Goal: Contribute content: Contribute content

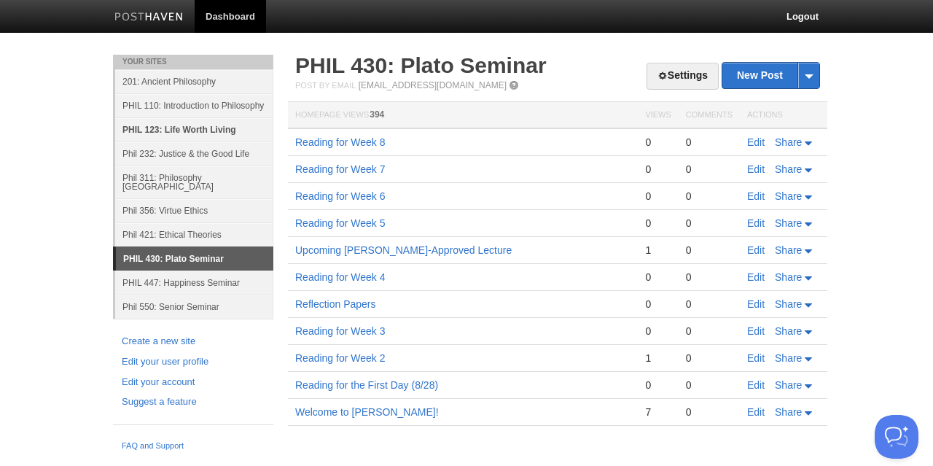
click at [163, 126] on link "PHIL 123: Life Worth Living" at bounding box center [194, 129] width 158 height 24
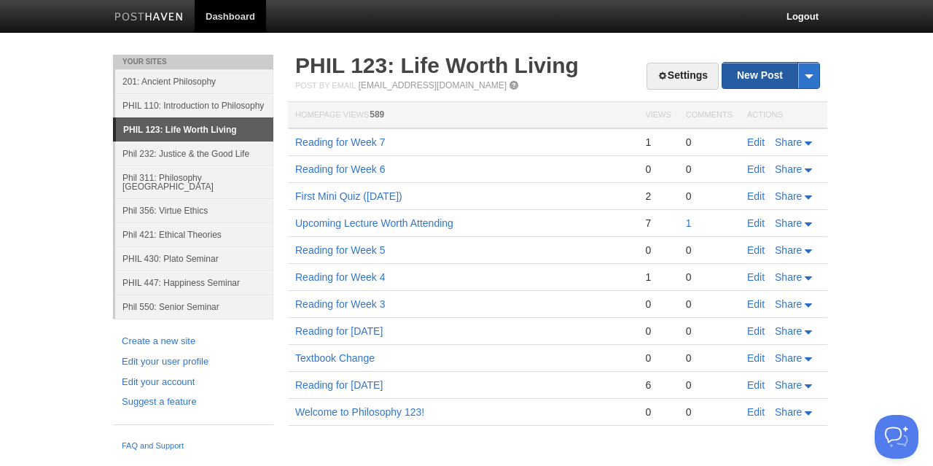
click at [762, 75] on link "New Post" at bounding box center [770, 76] width 97 height 26
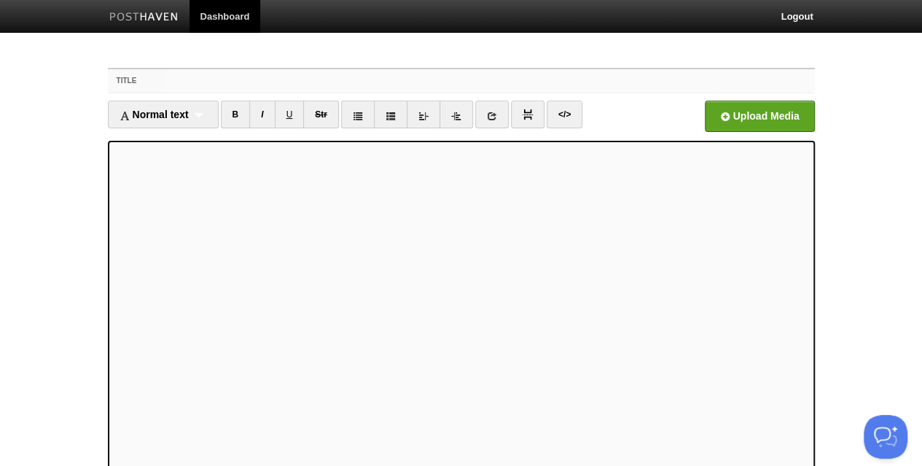
click at [331, 82] on input "Title" at bounding box center [490, 80] width 648 height 23
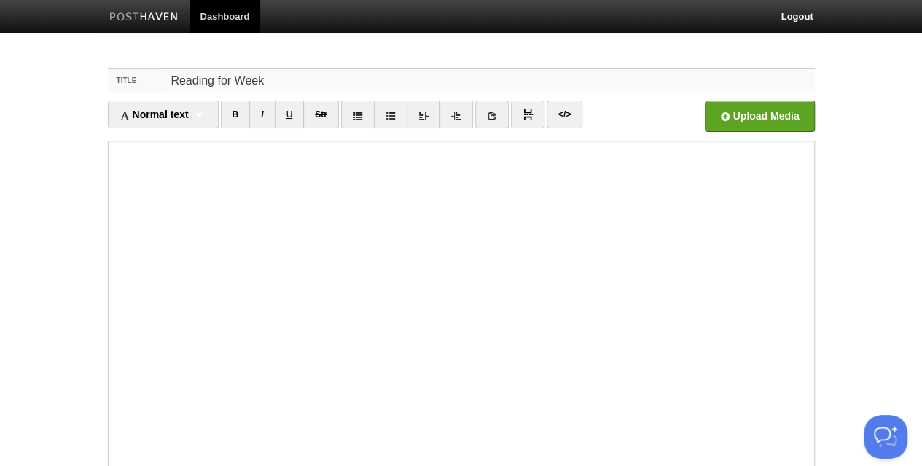
type input "Reading for Week"
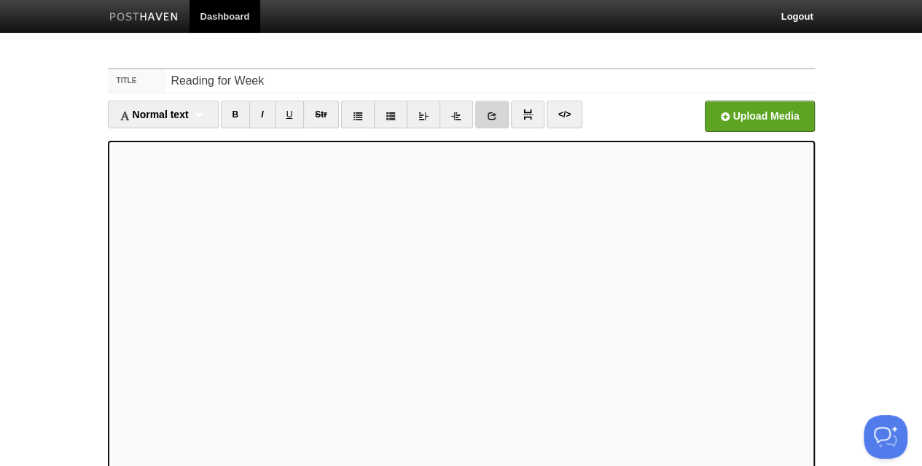
click at [488, 112] on icon at bounding box center [492, 116] width 10 height 10
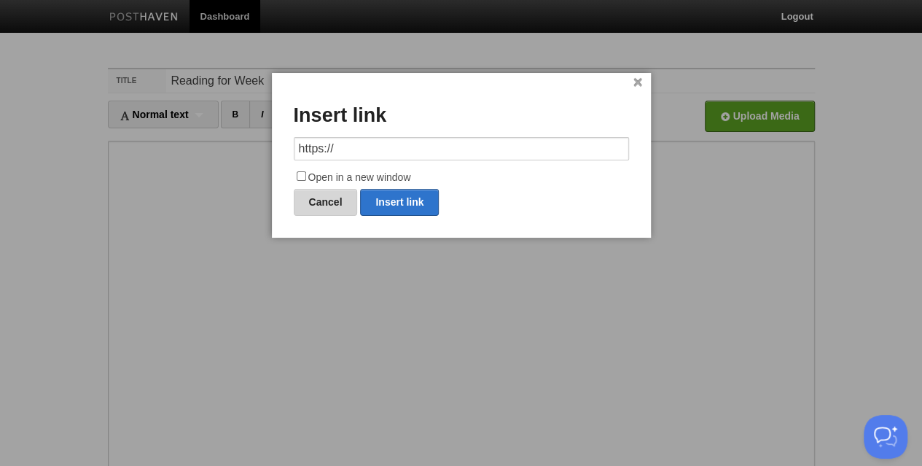
click at [332, 200] on link "Cancel" at bounding box center [326, 202] width 64 height 27
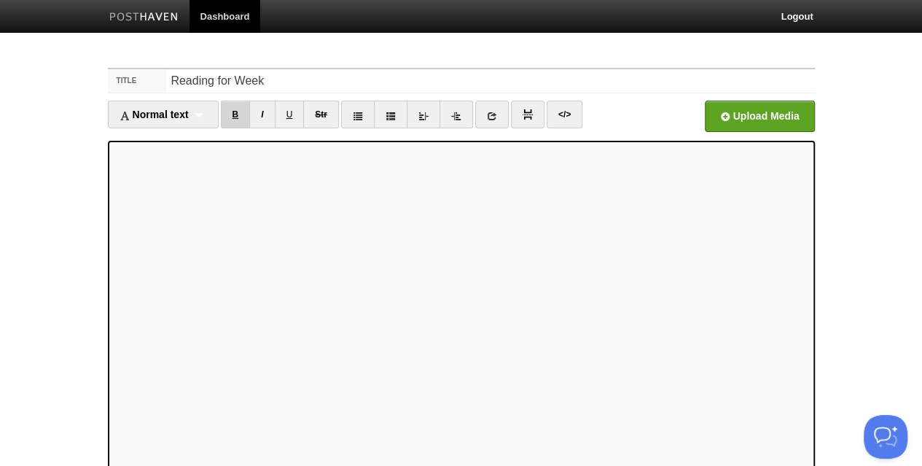
click at [236, 120] on link "B" at bounding box center [236, 115] width 30 height 28
click at [289, 113] on link "U" at bounding box center [290, 115] width 30 height 28
click at [287, 114] on link "U" at bounding box center [290, 115] width 30 height 28
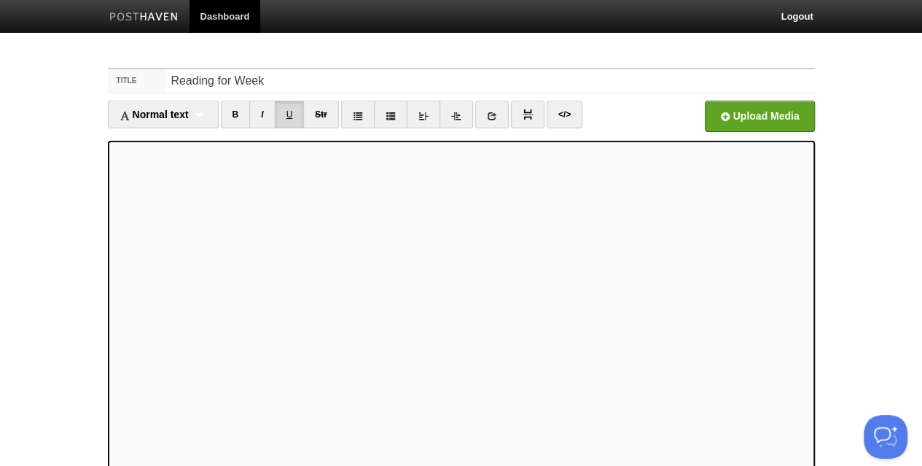
click at [287, 114] on link "U" at bounding box center [290, 115] width 30 height 28
click at [287, 115] on link "U" at bounding box center [290, 115] width 30 height 28
click at [262, 112] on link "I" at bounding box center [262, 115] width 26 height 28
click at [263, 112] on link "I" at bounding box center [262, 115] width 26 height 28
click at [267, 115] on link "I" at bounding box center [262, 115] width 26 height 28
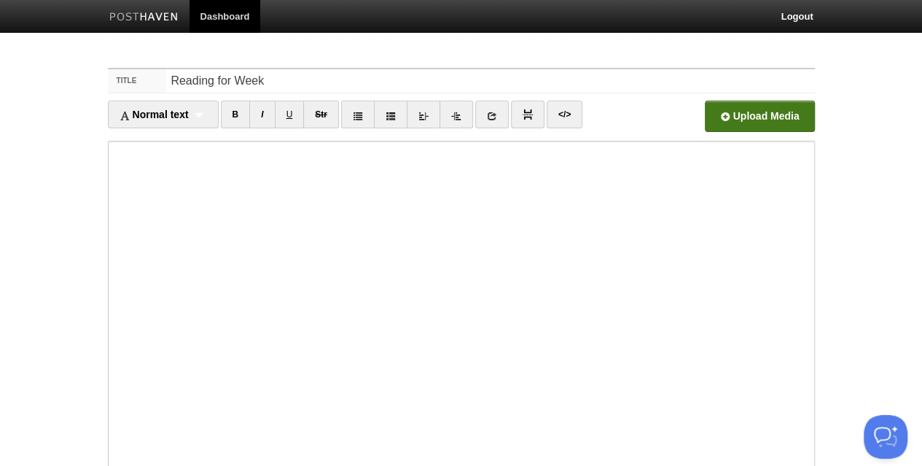
click at [728, 116] on input "file" at bounding box center [319, 120] width 1103 height 74
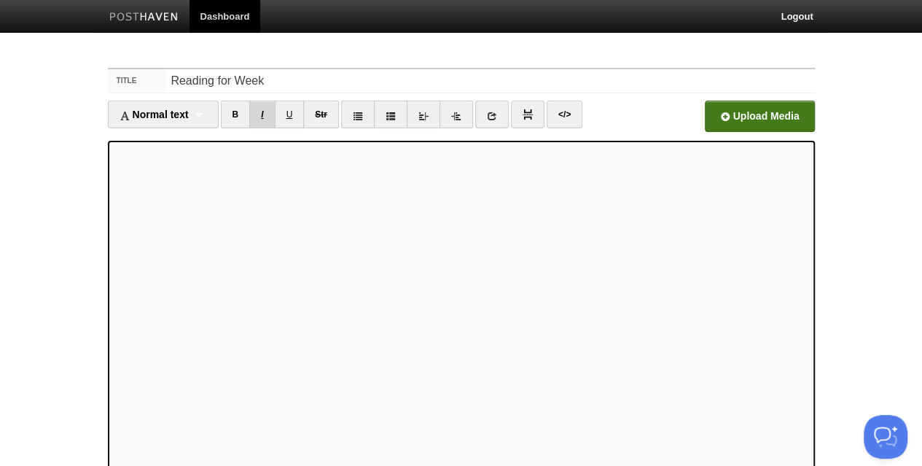
click at [261, 103] on link "I" at bounding box center [262, 115] width 26 height 28
click at [235, 109] on link "B" at bounding box center [236, 115] width 30 height 28
click at [257, 103] on link "I" at bounding box center [262, 115] width 26 height 28
click at [238, 114] on link "B" at bounding box center [236, 115] width 30 height 28
click at [240, 113] on link "B" at bounding box center [236, 115] width 30 height 28
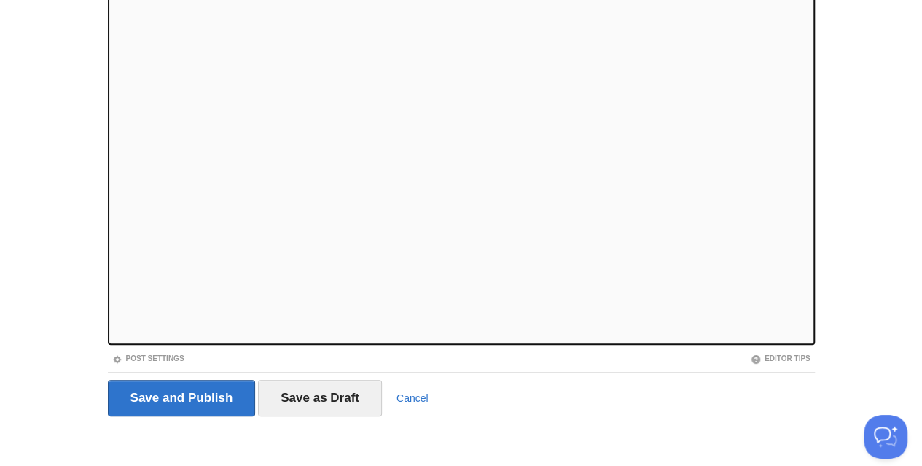
scroll to position [149, 0]
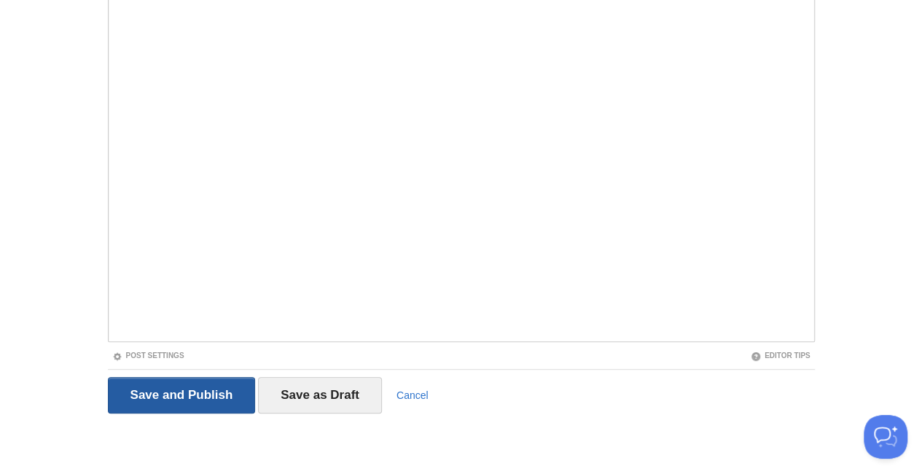
click at [206, 382] on input "Save and Publish" at bounding box center [182, 395] width 148 height 36
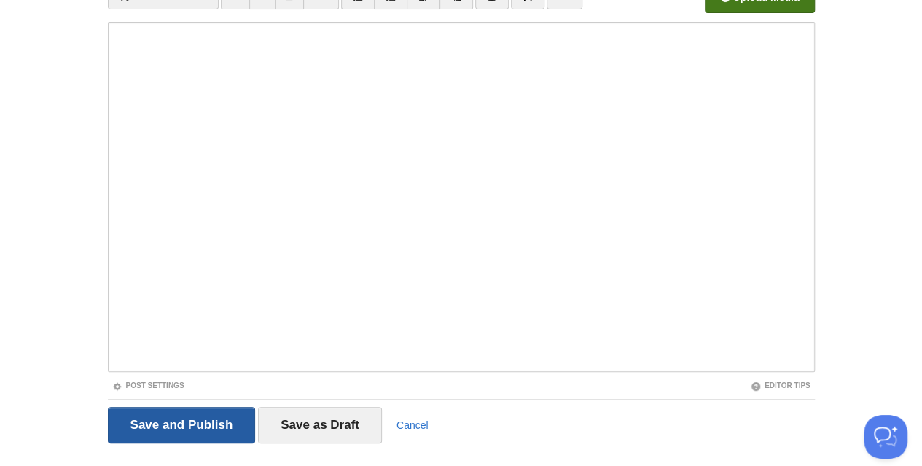
scroll to position [55, 0]
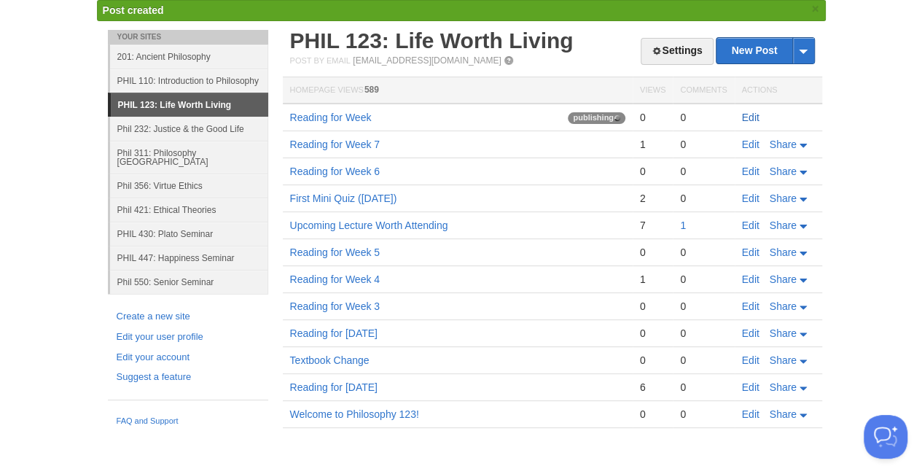
click at [750, 114] on link "Edit" at bounding box center [750, 118] width 17 height 12
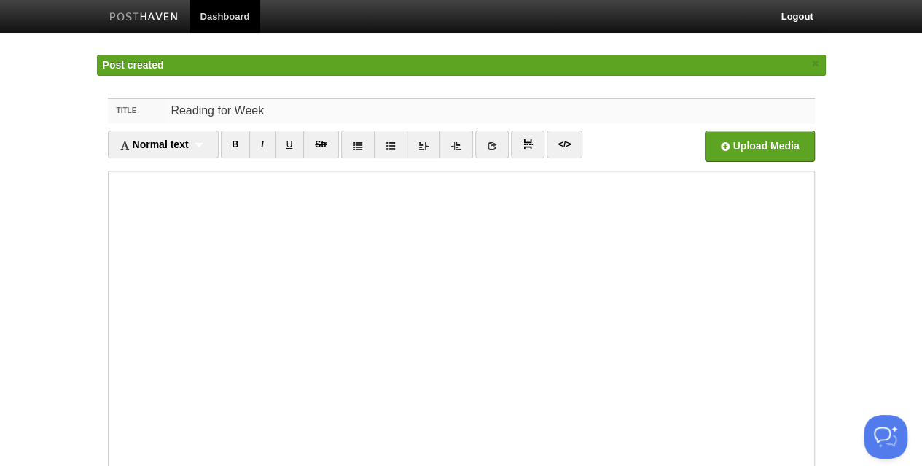
click at [284, 112] on input "Reading for Week" at bounding box center [490, 110] width 648 height 23
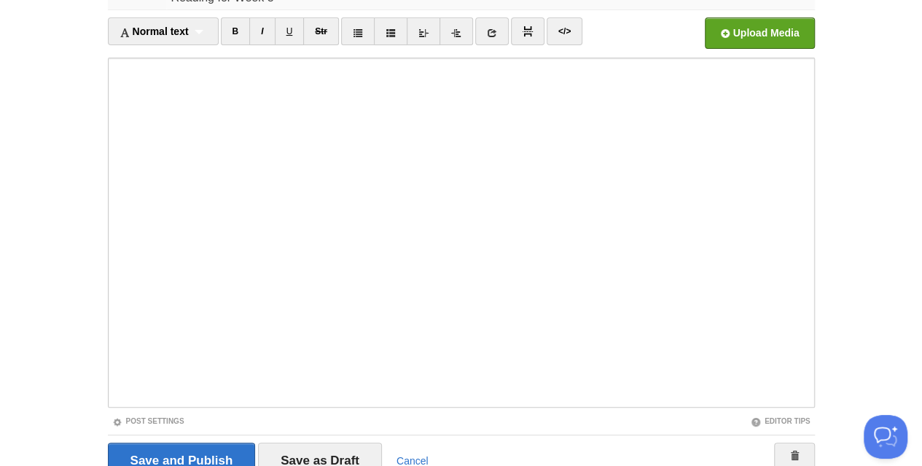
scroll to position [178, 0]
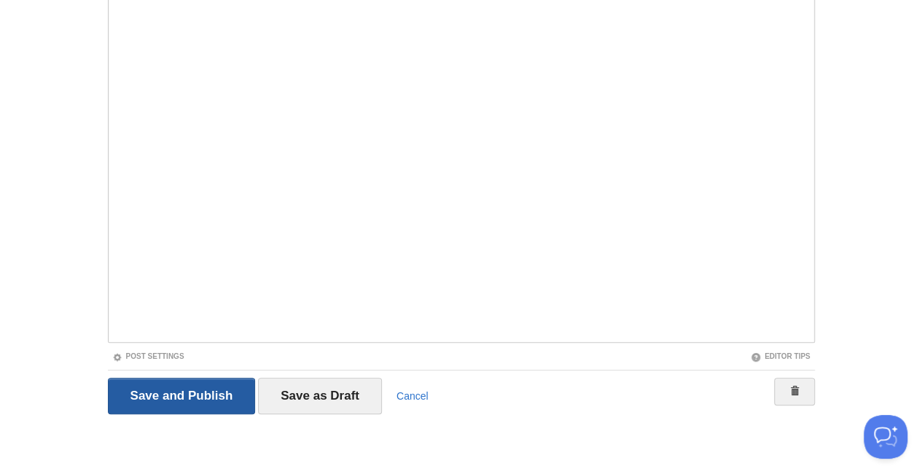
type input "Reading for Week 8"
click at [186, 393] on input "Save and Publish" at bounding box center [182, 396] width 148 height 36
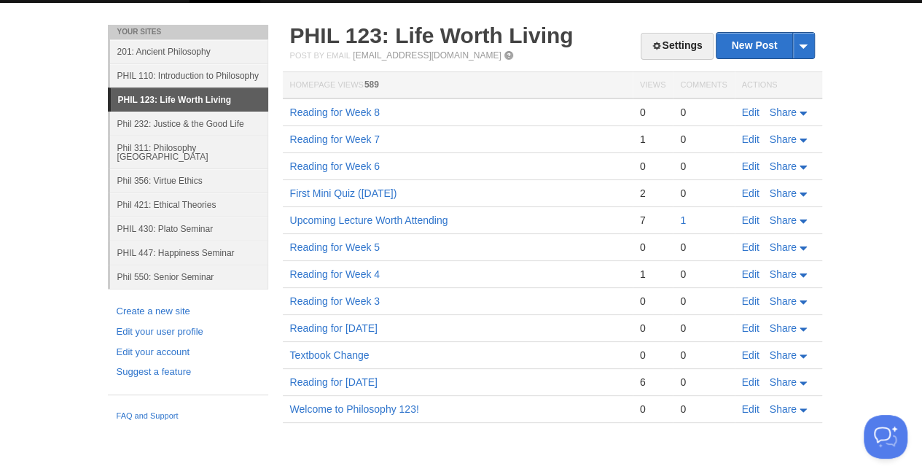
scroll to position [26, 0]
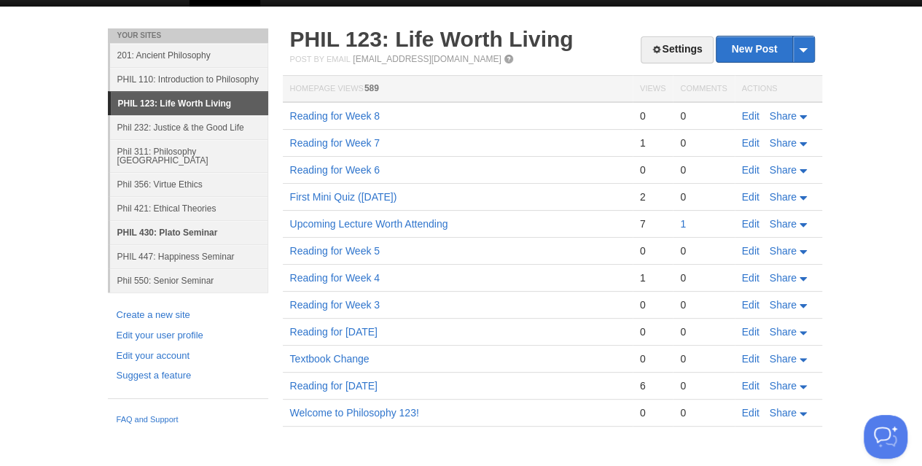
click at [187, 220] on link "PHIL 430: Plato Seminar" at bounding box center [189, 232] width 158 height 24
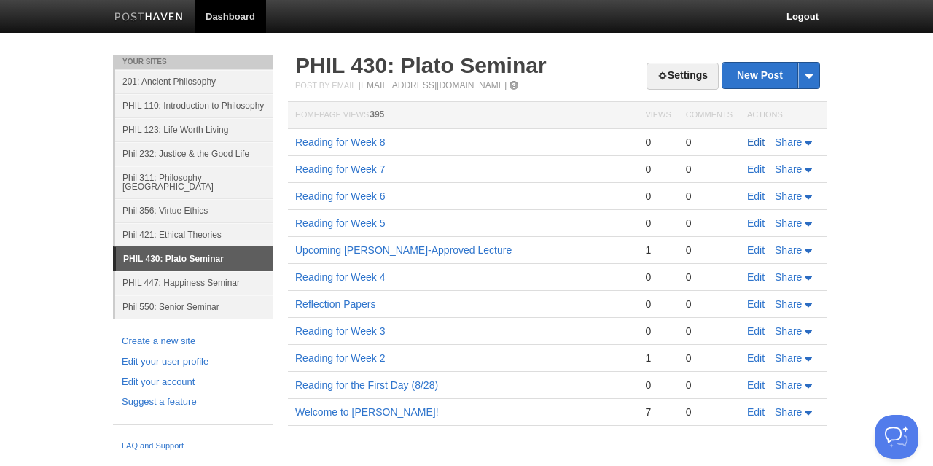
click at [752, 140] on link "Edit" at bounding box center [755, 142] width 17 height 12
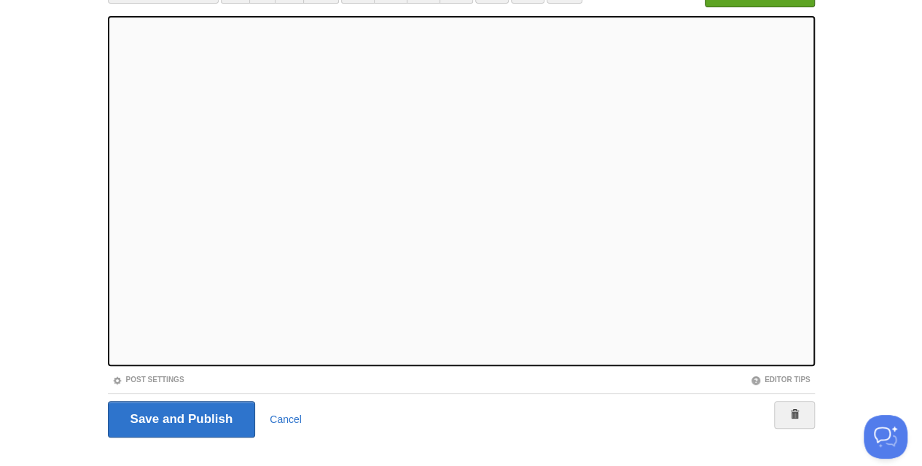
scroll to position [149, 0]
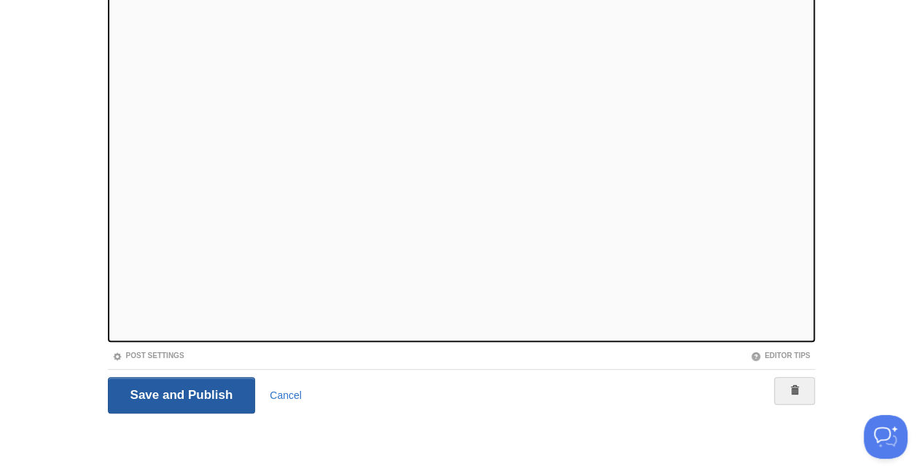
click at [179, 382] on input "Save and Publish" at bounding box center [182, 395] width 148 height 36
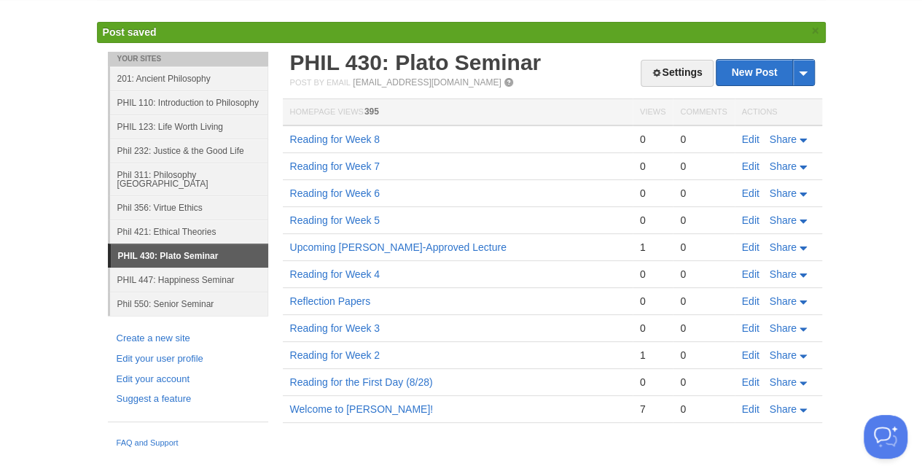
scroll to position [29, 0]
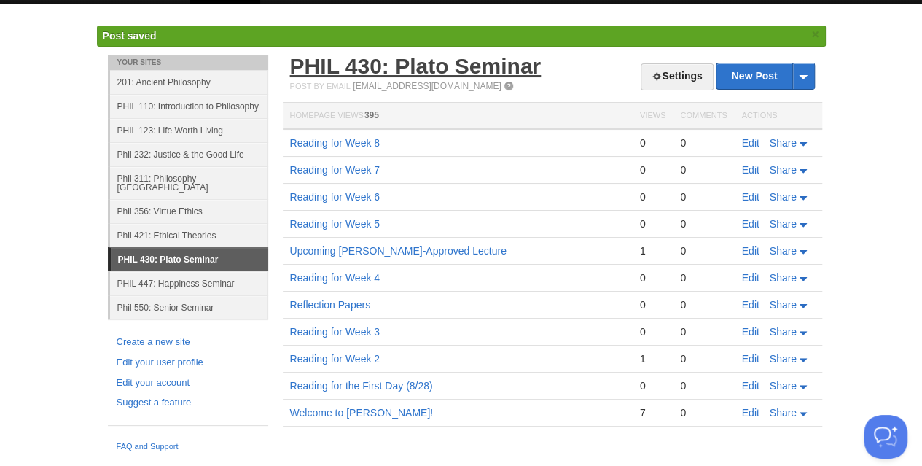
click at [364, 69] on link "PHIL 430: Plato Seminar" at bounding box center [415, 66] width 251 height 24
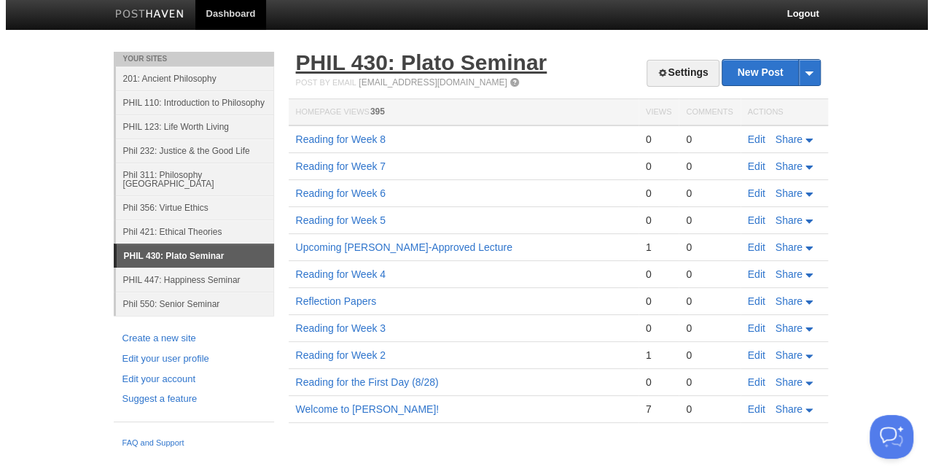
scroll to position [0, 0]
